Goal: Task Accomplishment & Management: Use online tool/utility

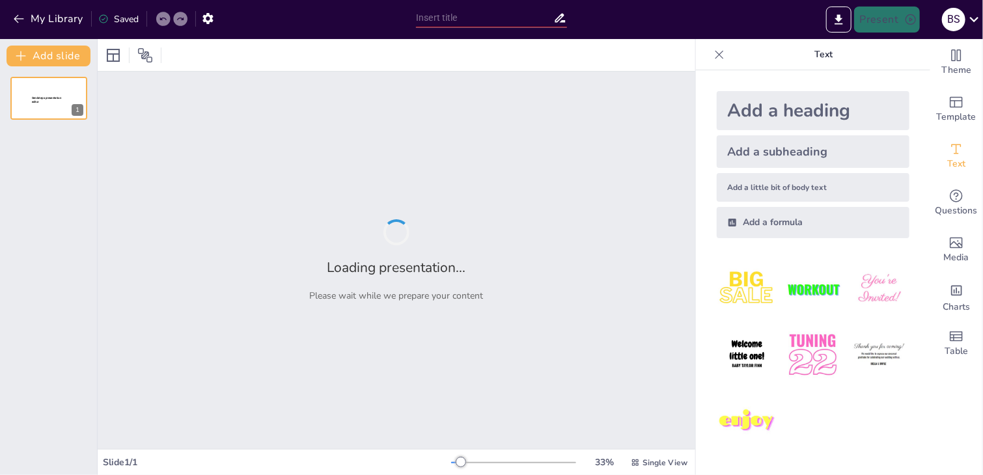
type input "Анимацияның негіздері: Қозғалатын элементтер мен олардың түрлері"
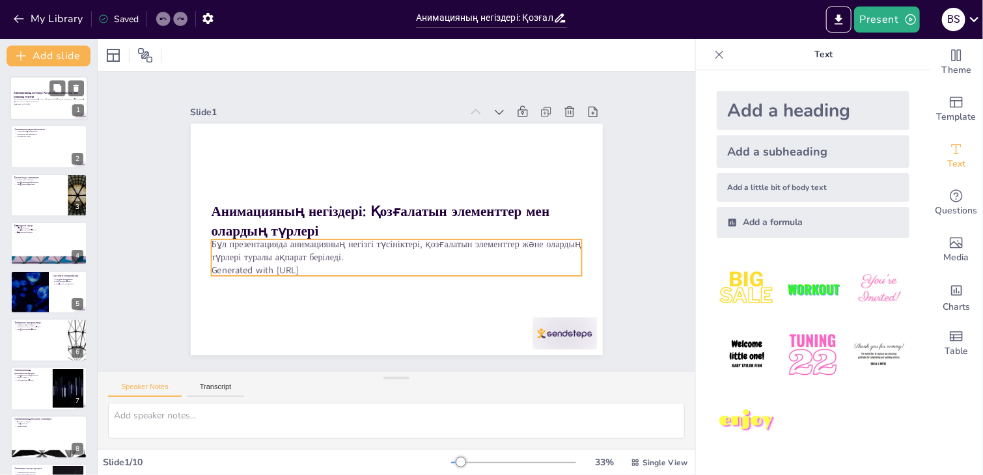
click at [55, 100] on p "Бұл презентацияда анимацияның негізгі түсініктері, қозғалатын элементтер және о…" at bounding box center [49, 100] width 70 height 5
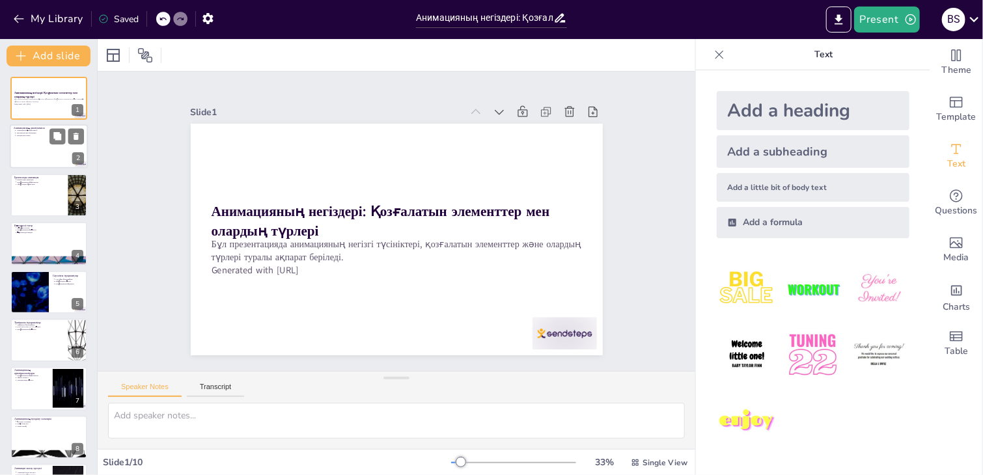
click at [42, 156] on div at bounding box center [49, 147] width 78 height 44
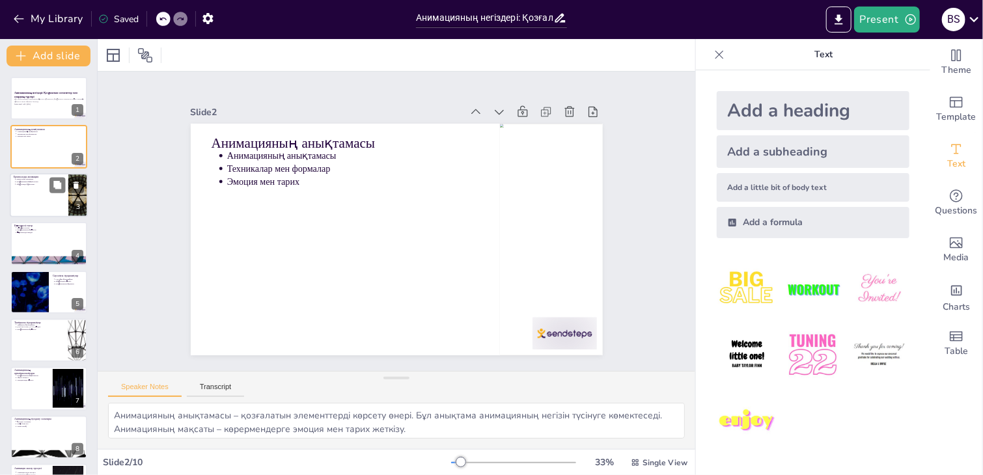
click at [33, 193] on div at bounding box center [49, 195] width 78 height 44
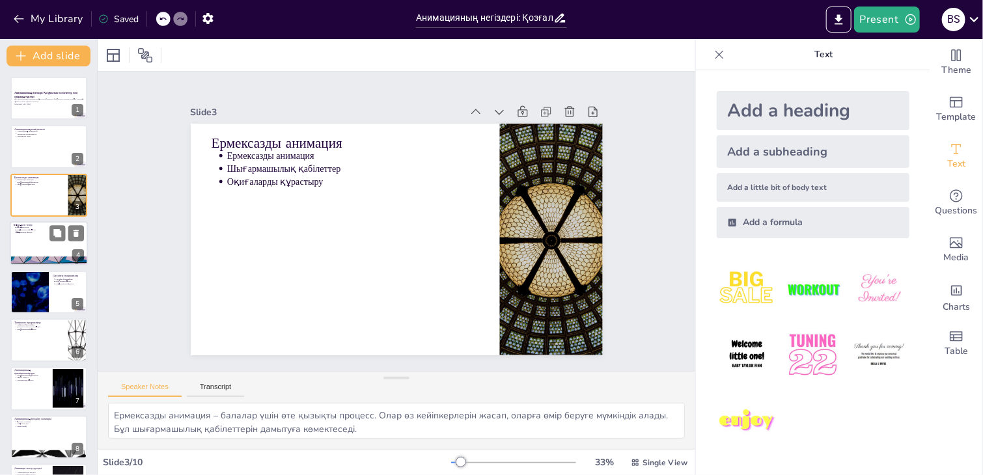
click at [31, 229] on p "Шығармашылық көрсету" at bounding box center [50, 230] width 68 height 3
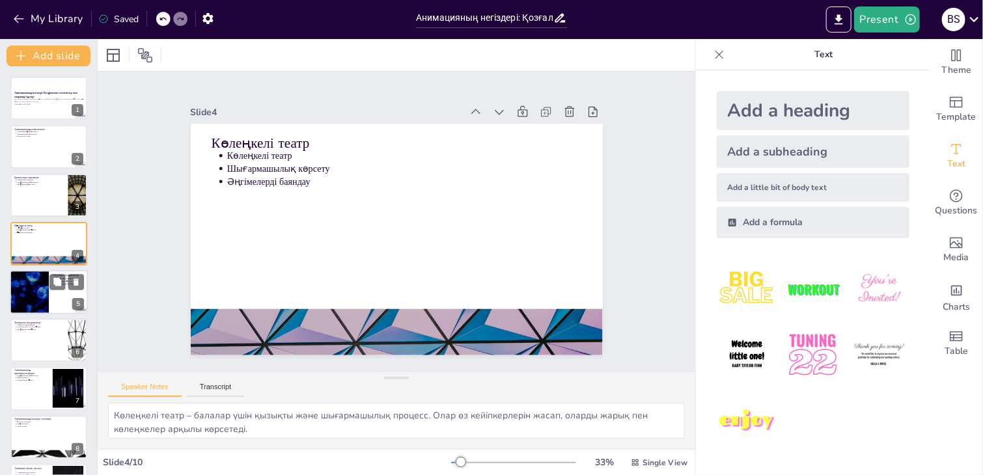
click at [40, 297] on div at bounding box center [29, 292] width 78 height 44
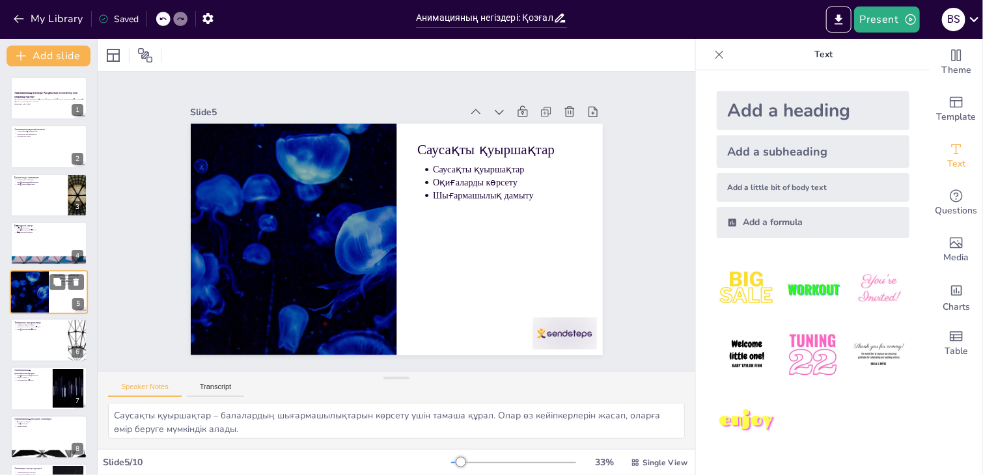
scroll to position [21, 0]
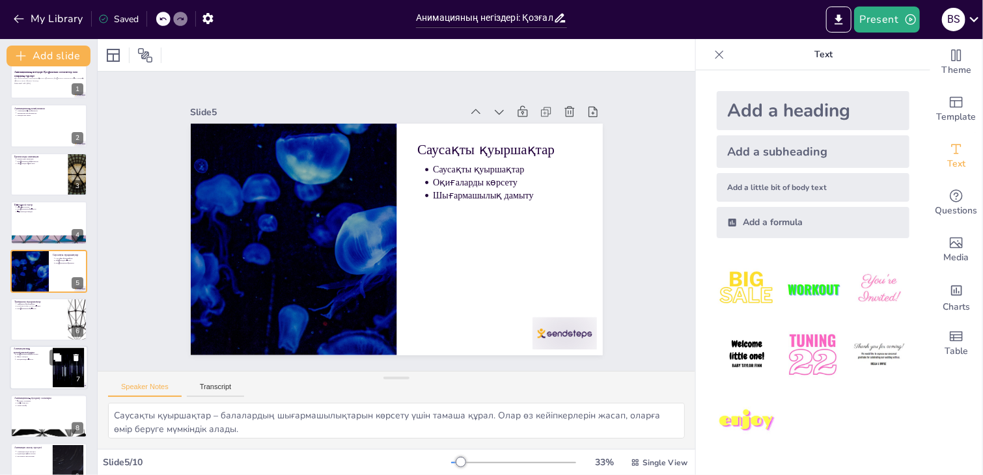
click at [35, 364] on div at bounding box center [49, 368] width 78 height 44
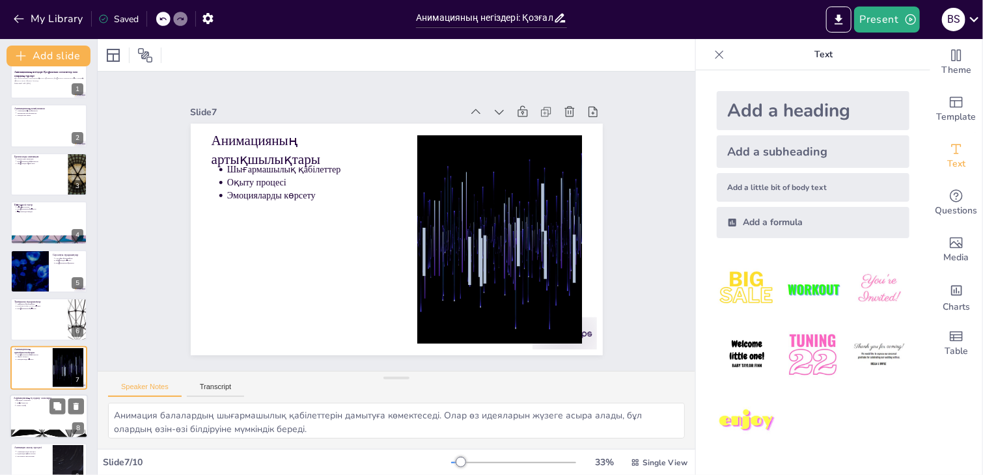
scroll to position [91, 0]
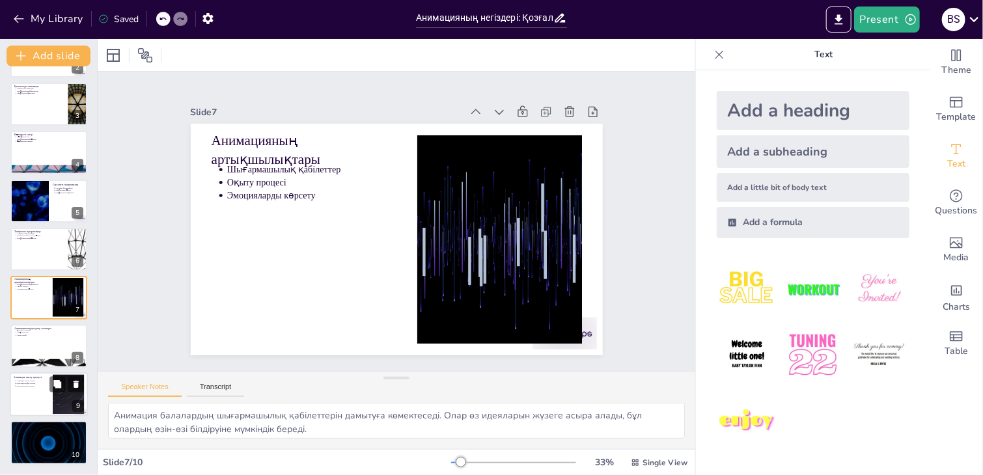
click at [36, 393] on div at bounding box center [49, 394] width 78 height 44
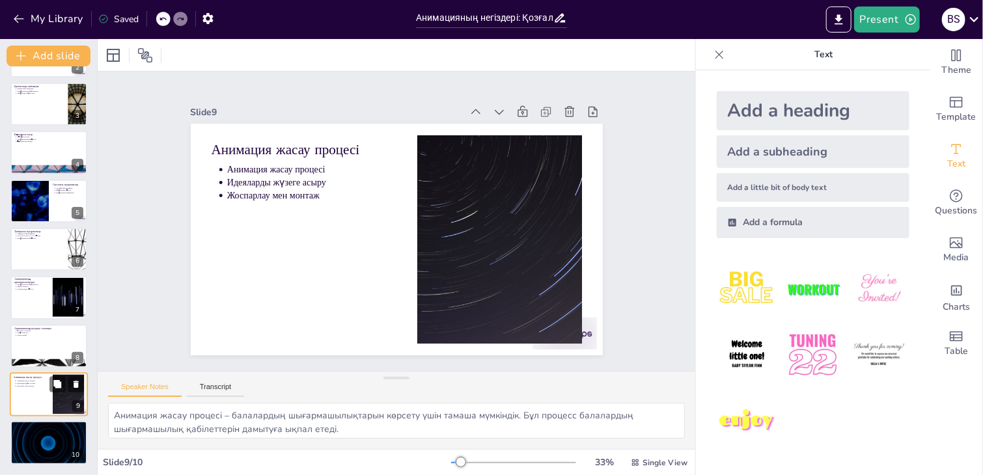
scroll to position [90, 0]
click at [30, 452] on div at bounding box center [49, 444] width 78 height 44
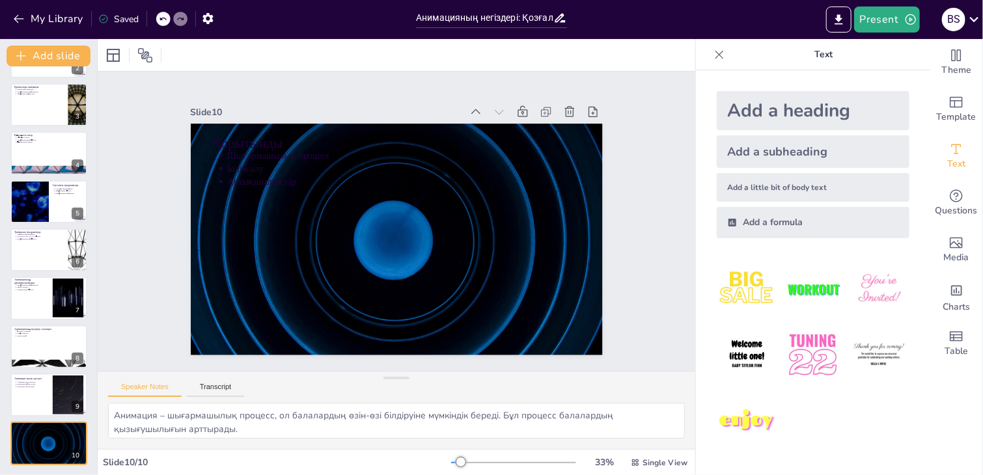
click at [479, 461] on div at bounding box center [513, 462] width 125 height 10
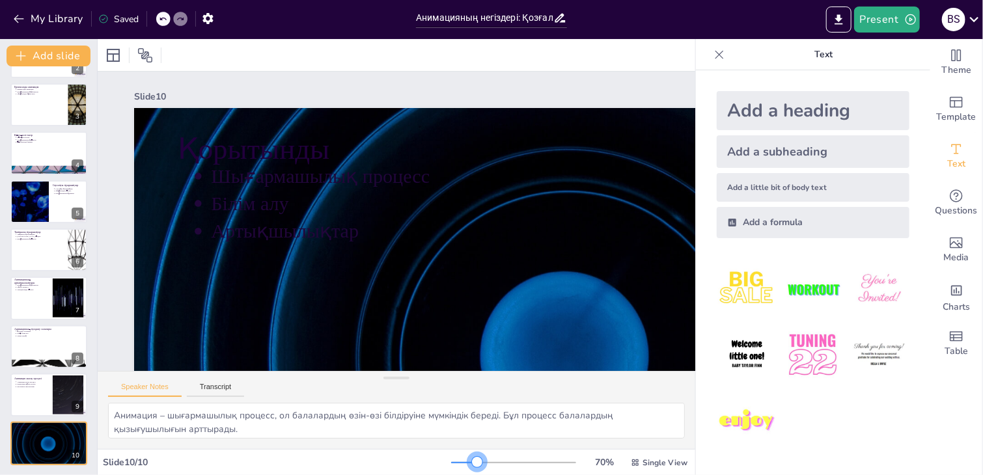
click at [469, 464] on div at bounding box center [513, 462] width 125 height 10
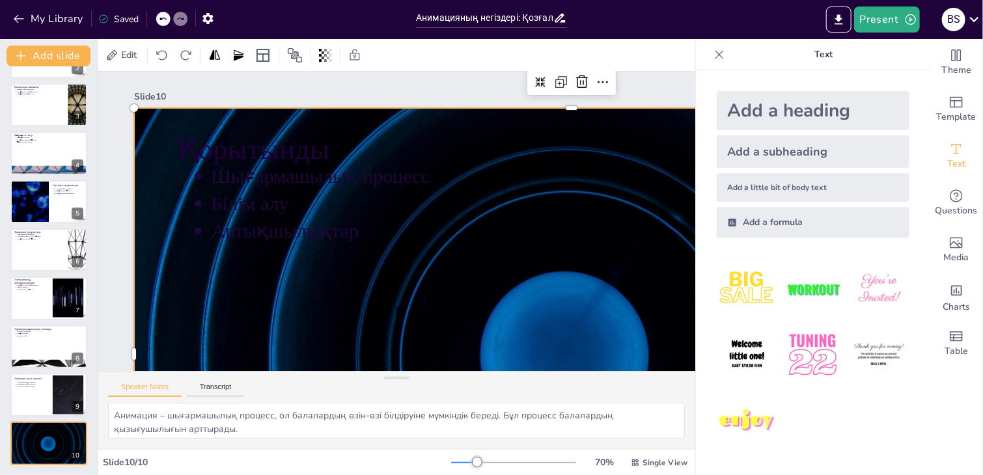
click at [434, 284] on div at bounding box center [481, 424] width 1003 height 864
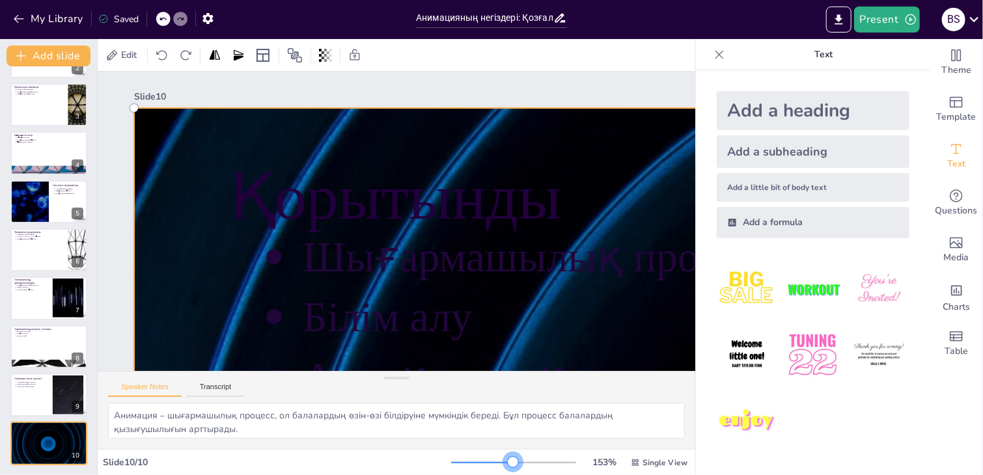
click at [504, 463] on div at bounding box center [513, 462] width 125 height 10
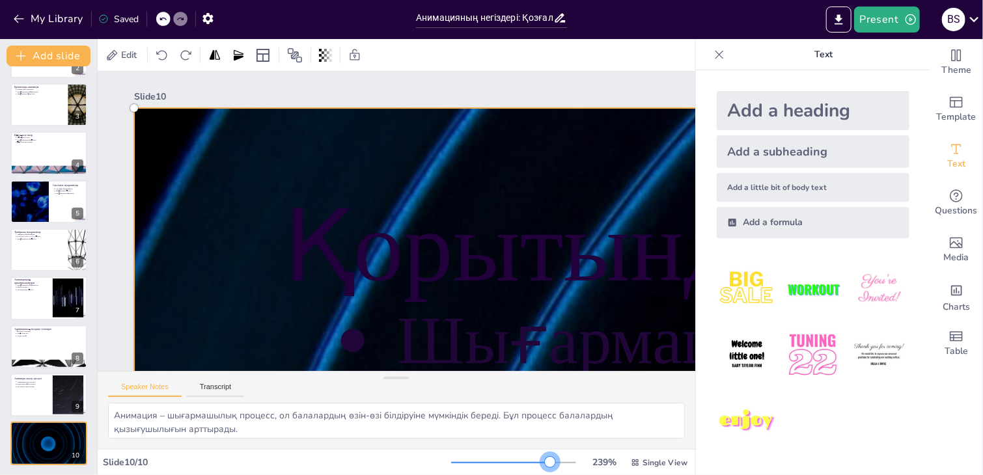
click at [541, 464] on div at bounding box center [513, 462] width 125 height 10
click at [456, 461] on div at bounding box center [513, 462] width 125 height 10
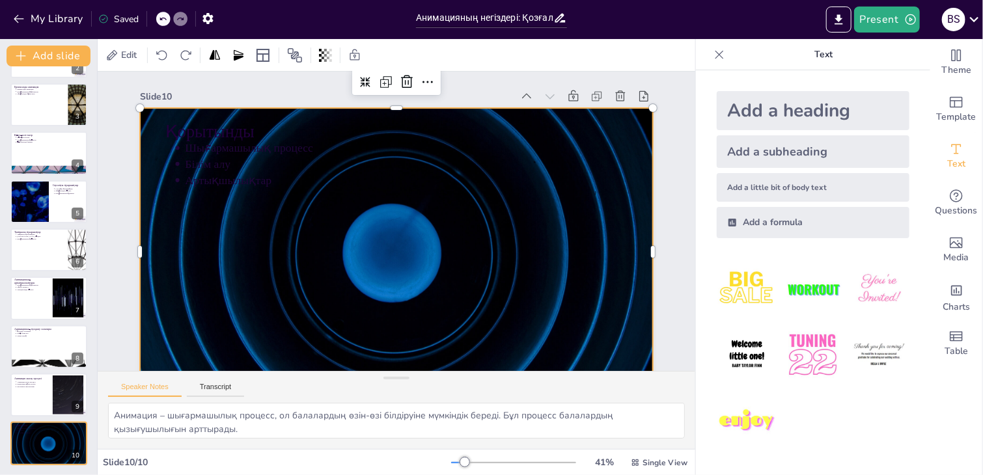
click at [451, 461] on div at bounding box center [513, 462] width 125 height 10
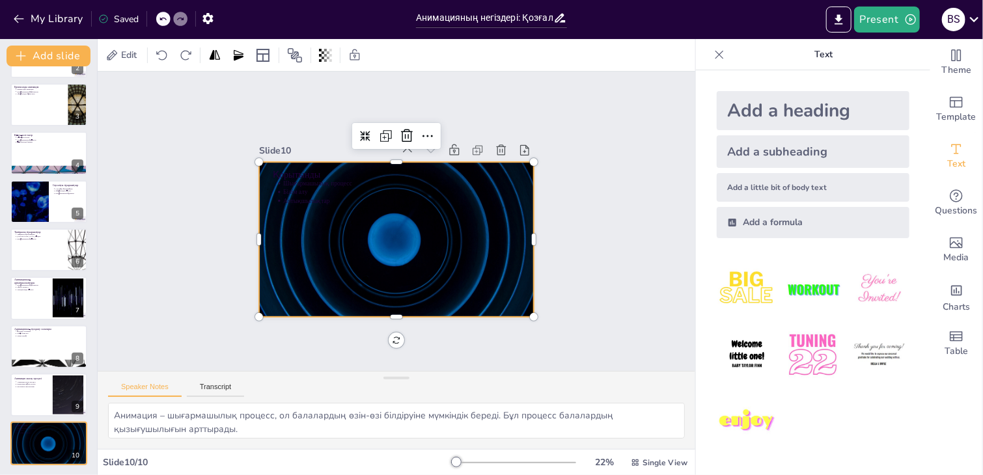
click at [460, 461] on div at bounding box center [513, 462] width 125 height 10
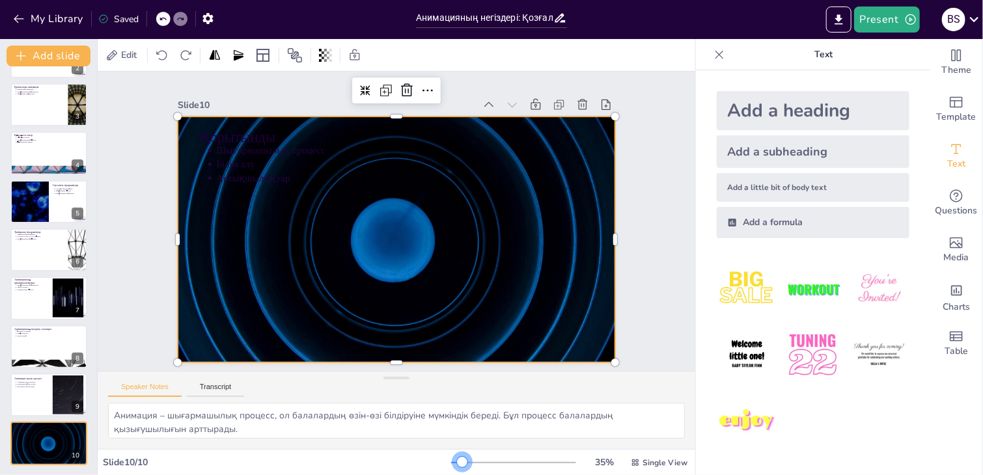
drag, startPoint x: 461, startPoint y: 462, endPoint x: 454, endPoint y: 459, distance: 7.9
click at [457, 459] on div at bounding box center [462, 462] width 10 height 10
click at [59, 206] on div at bounding box center [49, 202] width 78 height 44
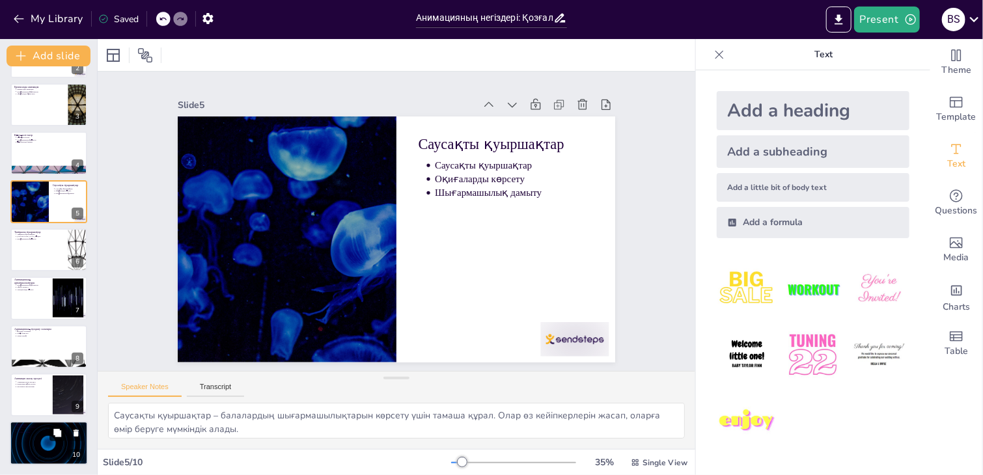
click at [49, 439] on button at bounding box center [57, 434] width 16 height 16
type textarea "Анимация – шығармашылық процесс, ол балалардың өзін-өзі білдіруіне мүмкіндік бе…"
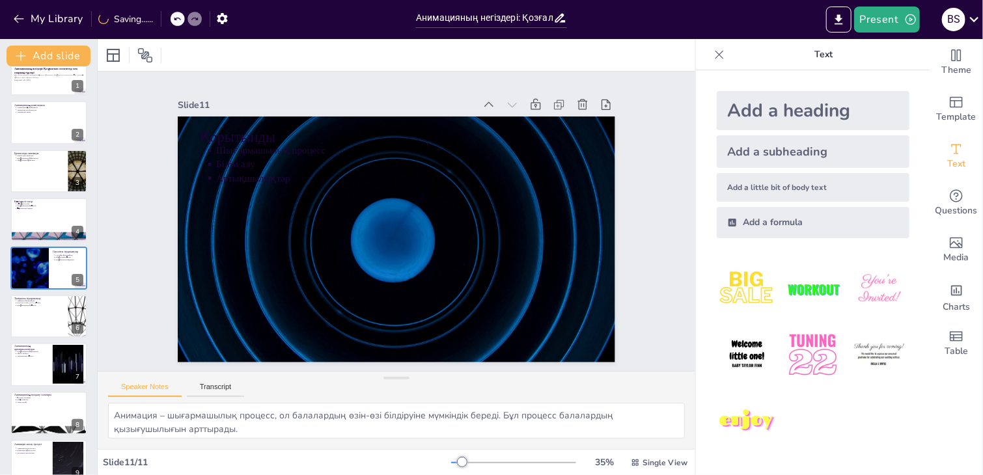
scroll to position [0, 0]
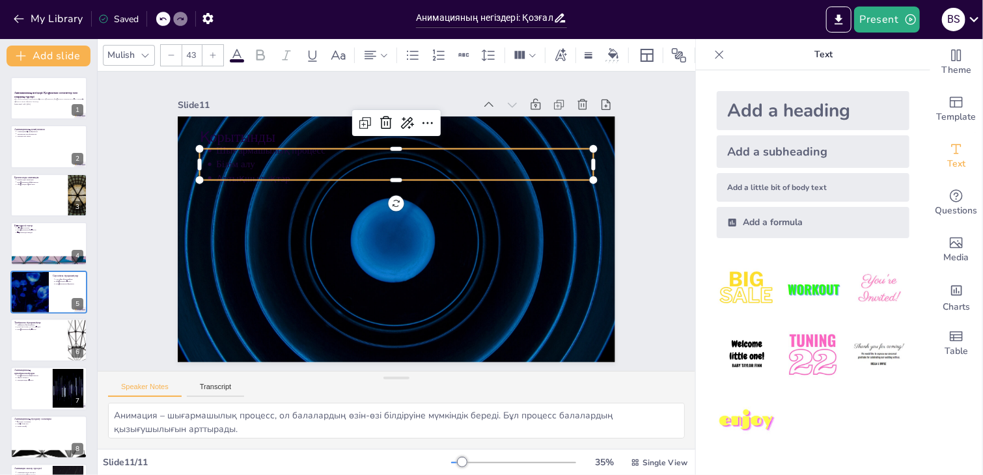
click at [383, 157] on p "Білім алу" at bounding box center [447, 194] width 232 height 313
click at [669, 147] on div "Slide 1 Анимацияның негіздері: Қозғалатын элементтер мен олардың түрлері Бұл пр…" at bounding box center [396, 221] width 646 height 417
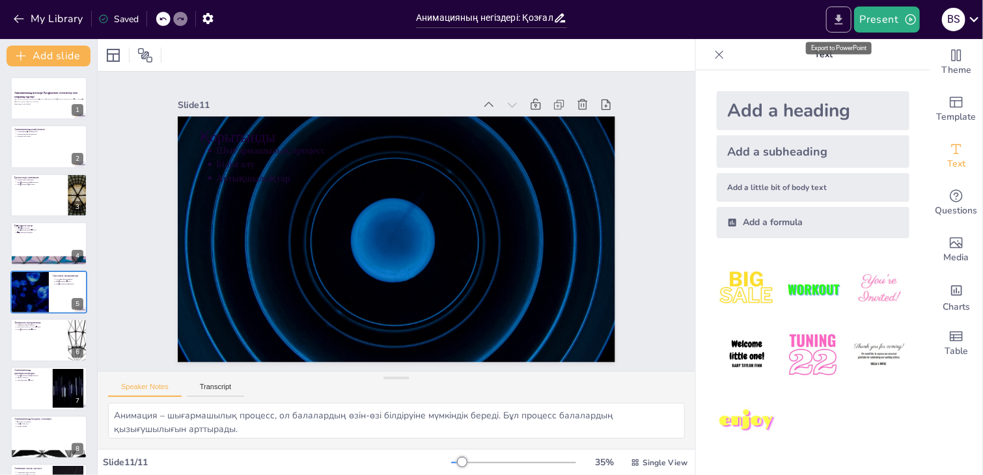
click at [845, 15] on icon "Export to PowerPoint" at bounding box center [839, 20] width 14 height 14
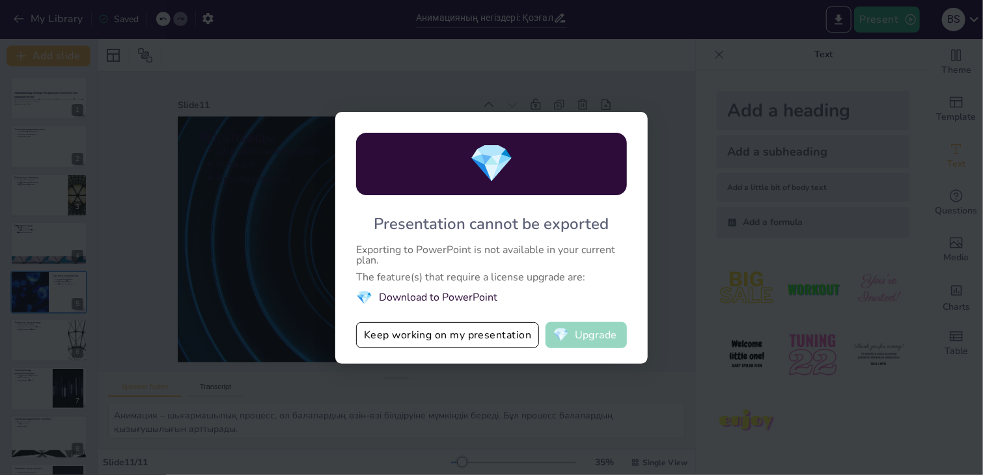
click at [597, 333] on button "💎 Upgrade" at bounding box center [585, 335] width 81 height 26
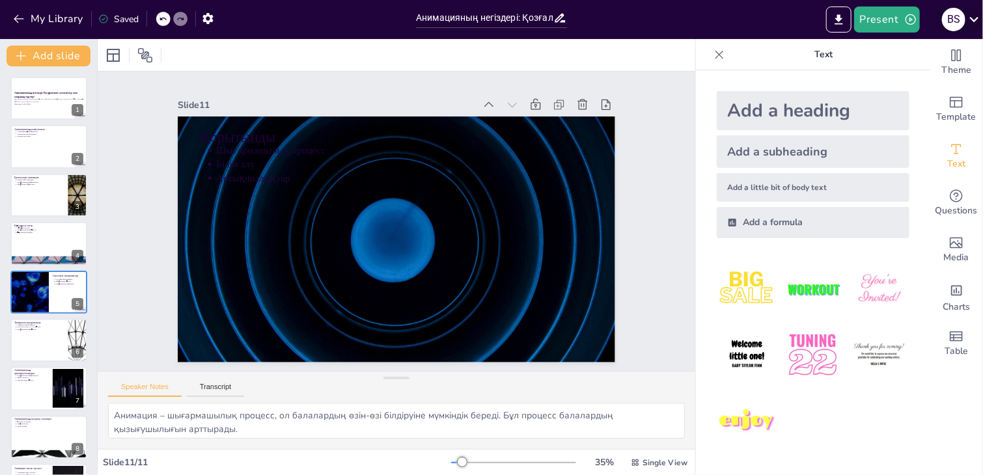
click at [976, 21] on icon at bounding box center [974, 19] width 18 height 18
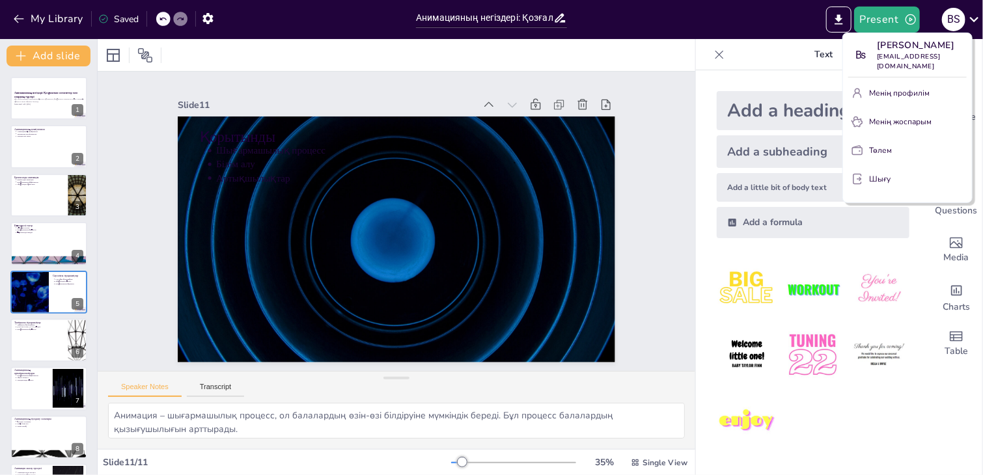
click at [681, 20] on div at bounding box center [491, 237] width 983 height 475
